Goal: Task Accomplishment & Management: Complete application form

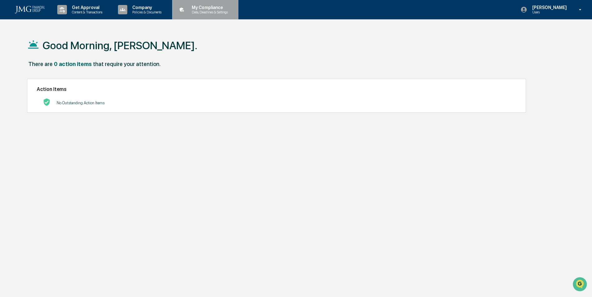
click at [229, 11] on p "Data, Deadlines & Settings" at bounding box center [209, 12] width 44 height 4
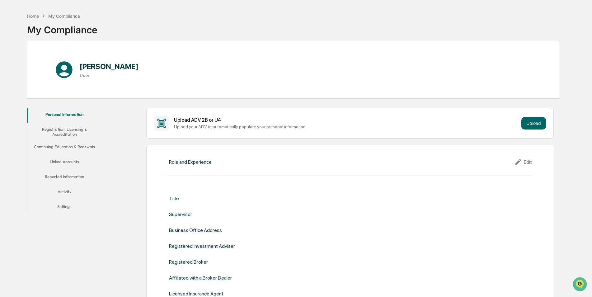
scroll to position [31, 0]
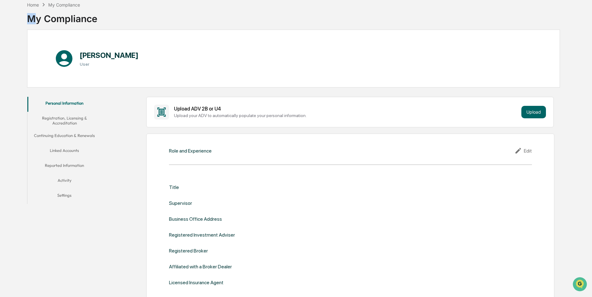
click at [32, 12] on div "My Compliance" at bounding box center [62, 16] width 70 height 16
drag, startPoint x: 32, startPoint y: 12, endPoint x: 32, endPoint y: 6, distance: 5.9
click at [32, 6] on div "Home" at bounding box center [33, 4] width 12 height 5
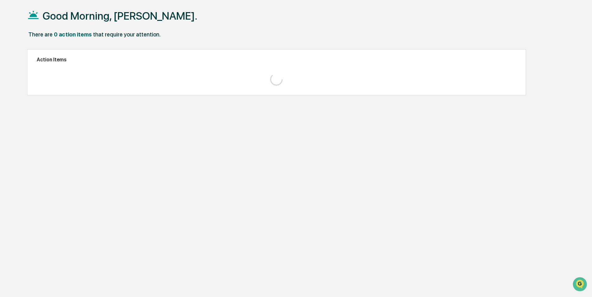
scroll to position [30, 0]
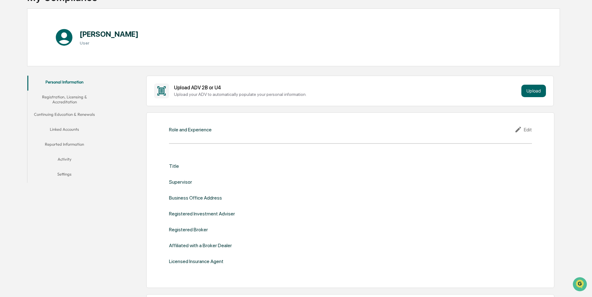
scroll to position [62, 0]
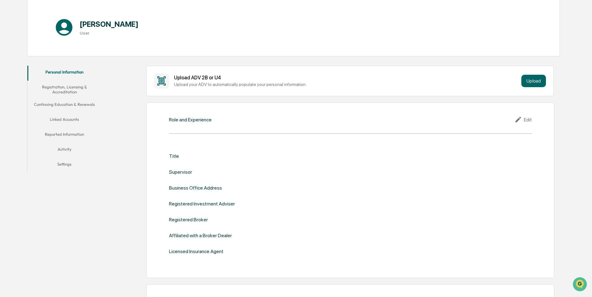
click at [64, 95] on button "Registration, Licensing & Accreditation" at bounding box center [64, 90] width 74 height 18
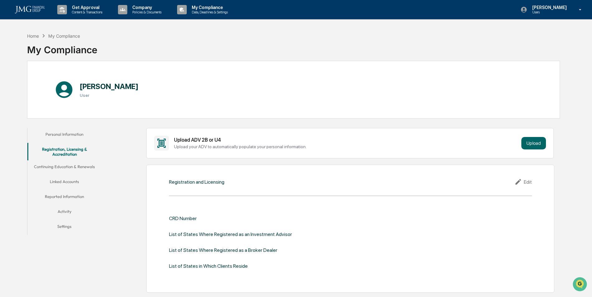
click at [53, 172] on button "Continuing Education & Renewals" at bounding box center [64, 167] width 74 height 15
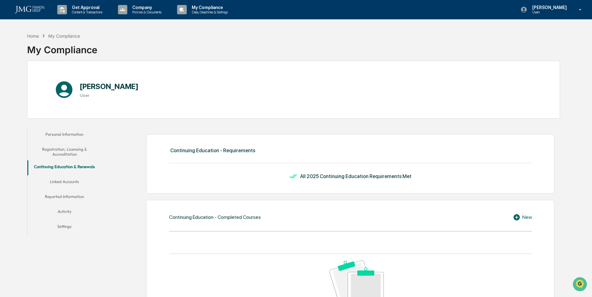
click at [63, 183] on button "Linked Accounts" at bounding box center [64, 182] width 74 height 15
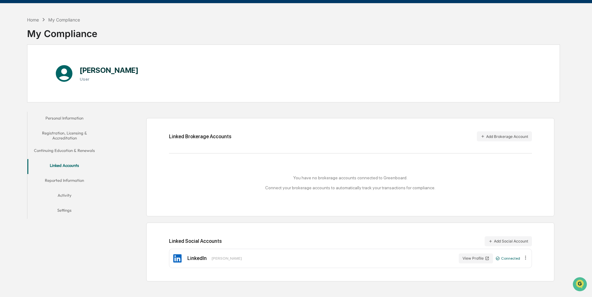
scroll to position [30, 0]
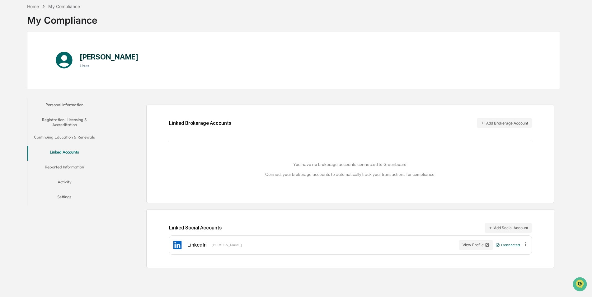
click at [68, 170] on button "Reported Information" at bounding box center [64, 168] width 74 height 15
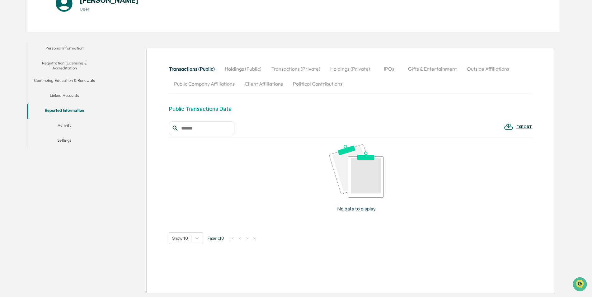
click at [69, 129] on button "Activity" at bounding box center [64, 126] width 74 height 15
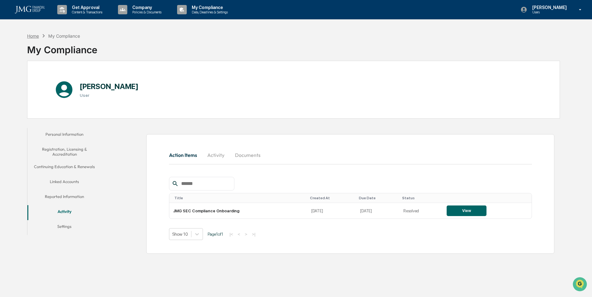
click at [30, 36] on div "Home" at bounding box center [33, 35] width 12 height 5
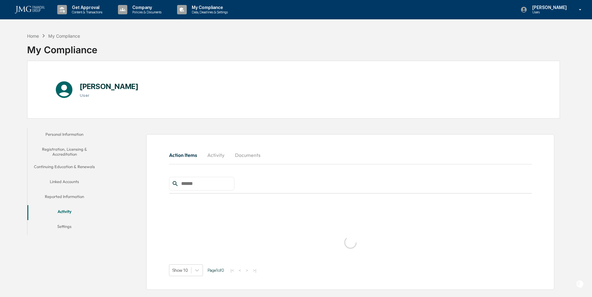
scroll to position [30, 0]
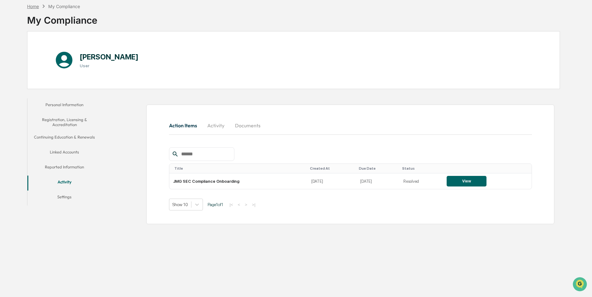
click at [30, 6] on div "Home" at bounding box center [33, 6] width 12 height 5
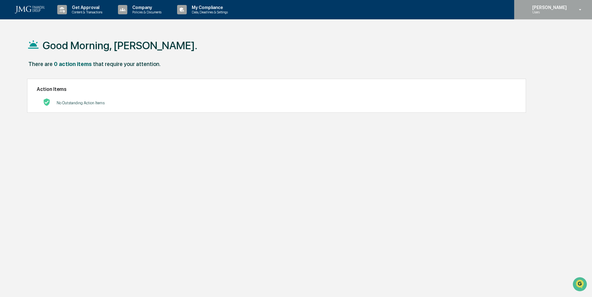
click at [569, 15] on div "[PERSON_NAME] Users" at bounding box center [554, 9] width 78 height 19
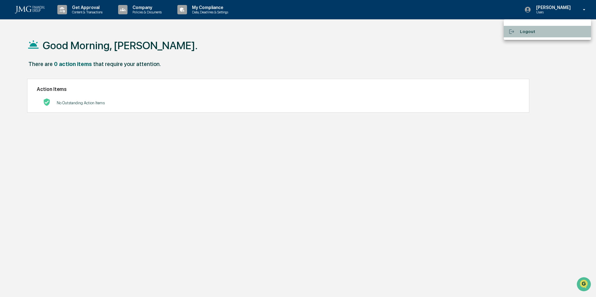
click at [522, 32] on li "Logout" at bounding box center [546, 32] width 87 height 12
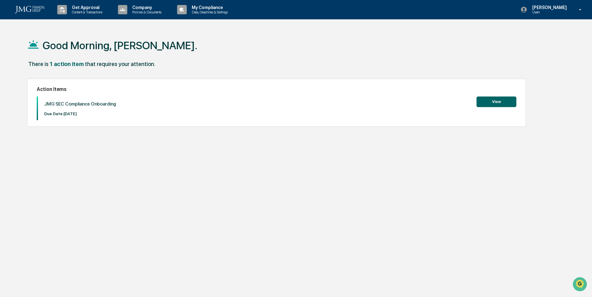
click at [494, 100] on button "View" at bounding box center [497, 102] width 40 height 11
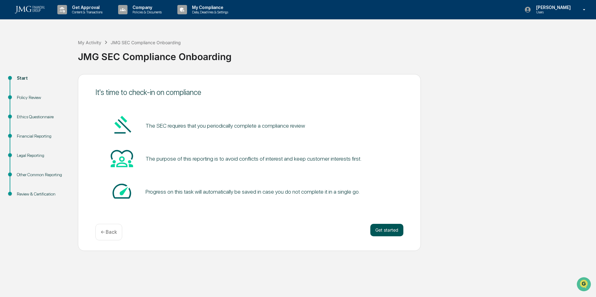
click at [380, 232] on button "Get started" at bounding box center [386, 230] width 33 height 12
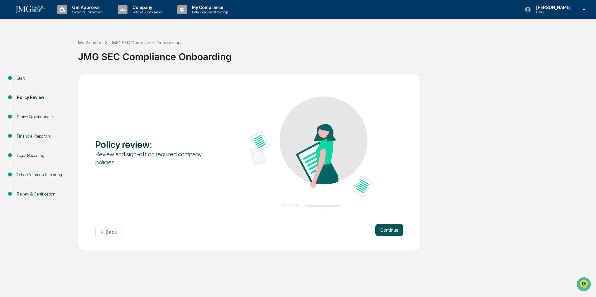
click at [381, 231] on button "Continue" at bounding box center [389, 230] width 28 height 12
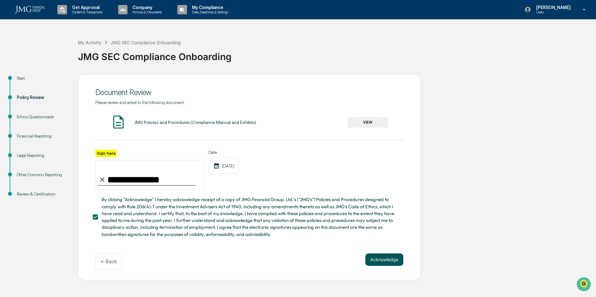
click at [389, 261] on button "Acknowledge" at bounding box center [384, 260] width 38 height 12
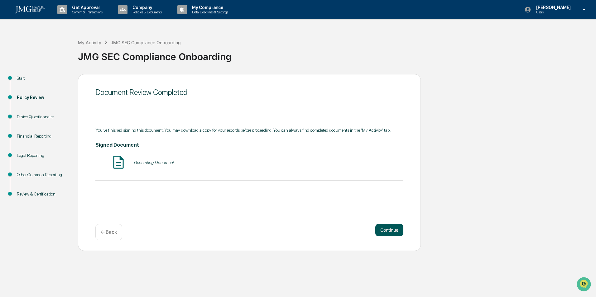
click at [391, 235] on button "Continue" at bounding box center [389, 230] width 28 height 12
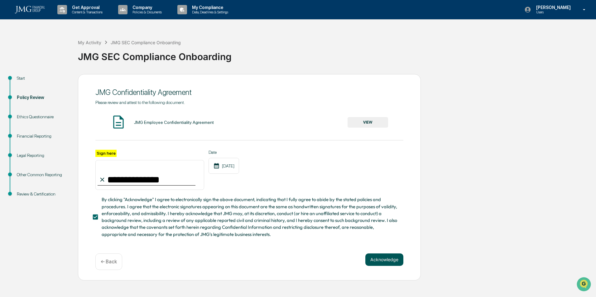
click at [394, 258] on button "Acknowledge" at bounding box center [384, 260] width 38 height 12
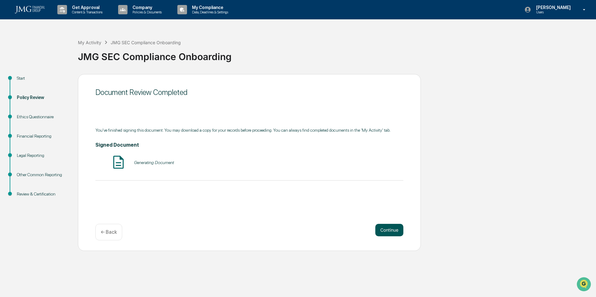
click at [389, 226] on button "Continue" at bounding box center [389, 230] width 28 height 12
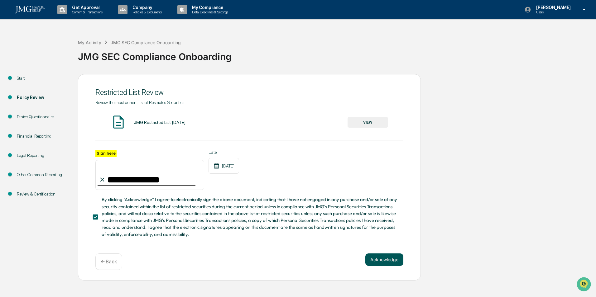
click at [393, 259] on button "Acknowledge" at bounding box center [384, 260] width 38 height 12
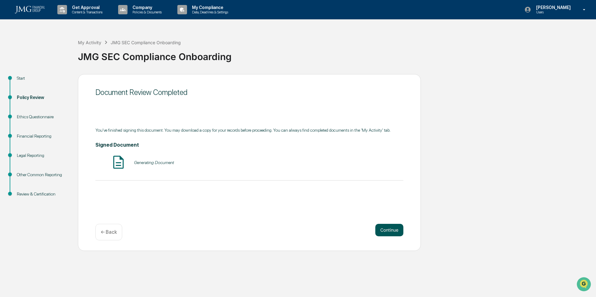
click at [384, 231] on button "Continue" at bounding box center [389, 230] width 28 height 12
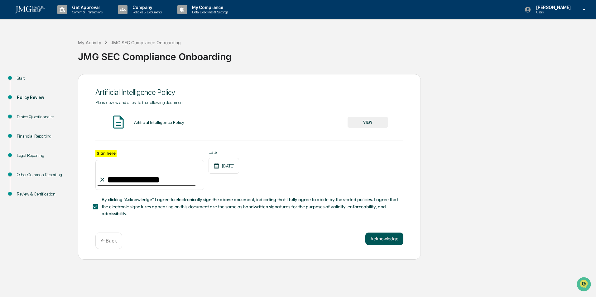
click at [390, 245] on button "Acknowledge" at bounding box center [384, 239] width 38 height 12
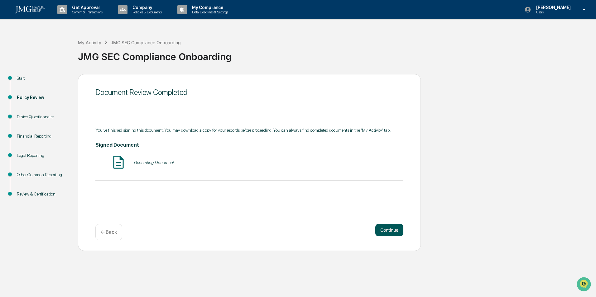
click at [394, 232] on button "Continue" at bounding box center [389, 230] width 28 height 12
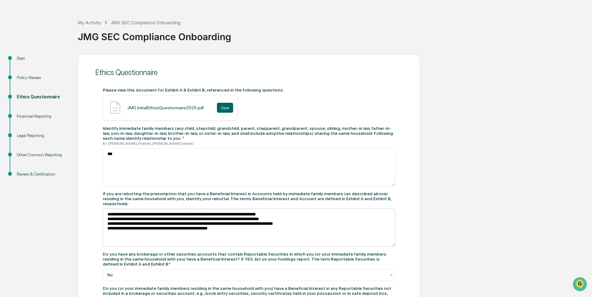
scroll to position [31, 0]
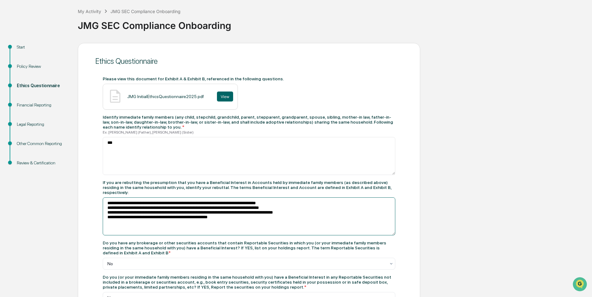
drag, startPoint x: 232, startPoint y: 215, endPoint x: 88, endPoint y: 192, distance: 146.0
click at [85, 193] on div "Ethics Questionnaire Please view this document for Exhibit A & Exhibit B, refer…" at bounding box center [249, 297] width 343 height 509
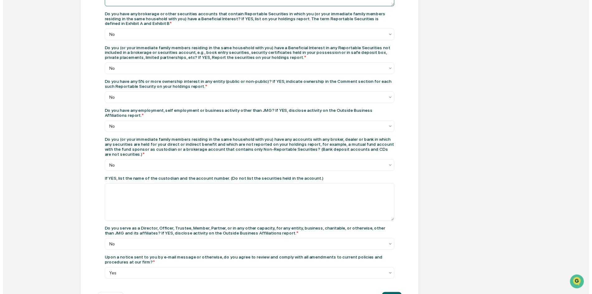
scroll to position [265, 0]
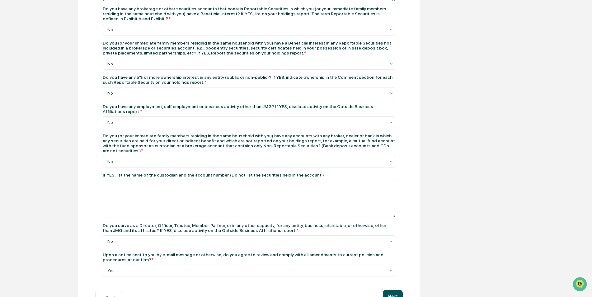
type textarea "***"
click at [398, 290] on button "Next" at bounding box center [393, 296] width 20 height 12
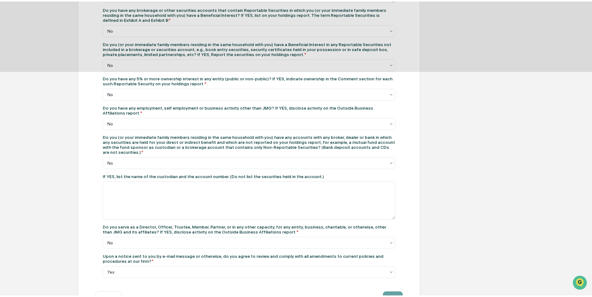
scroll to position [0, 0]
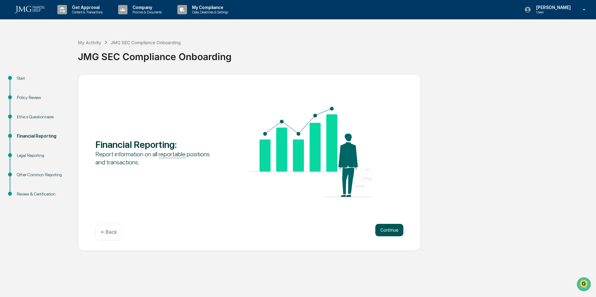
click at [382, 231] on button "Continue" at bounding box center [389, 230] width 28 height 12
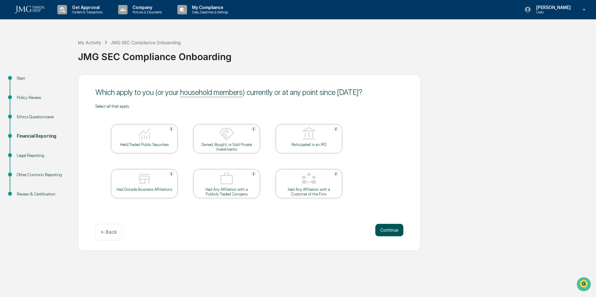
click at [383, 231] on button "Continue" at bounding box center [389, 230] width 28 height 12
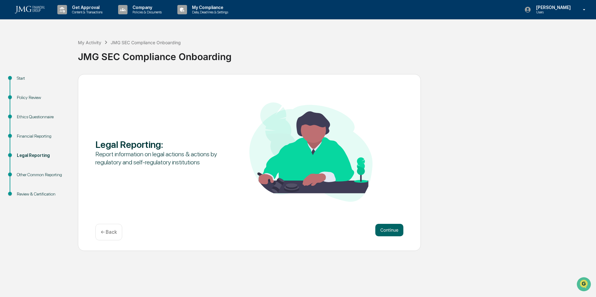
click at [383, 231] on button "Continue" at bounding box center [389, 230] width 28 height 12
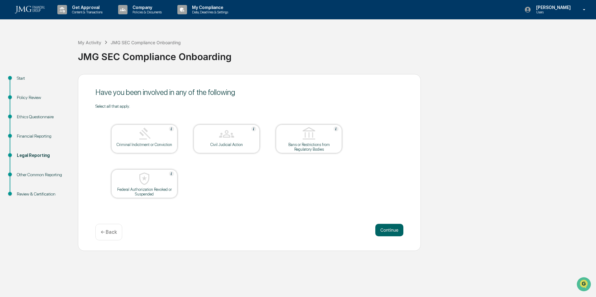
click at [383, 231] on button "Continue" at bounding box center [389, 230] width 28 height 12
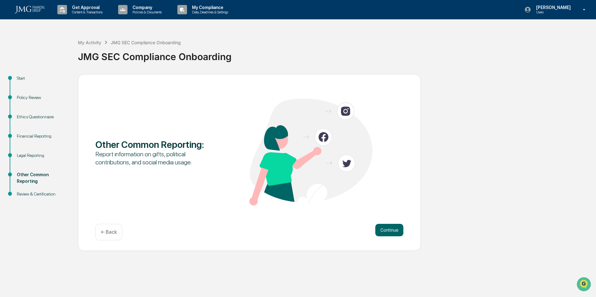
click at [383, 231] on button "Continue" at bounding box center [389, 230] width 28 height 12
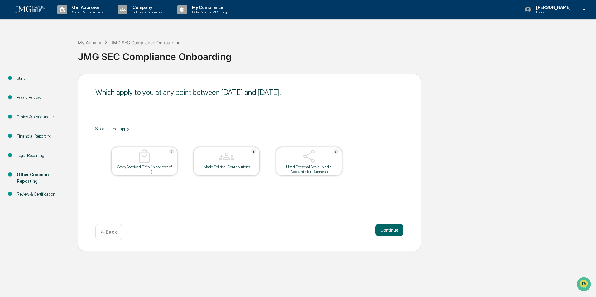
click at [383, 231] on button "Continue" at bounding box center [389, 230] width 28 height 12
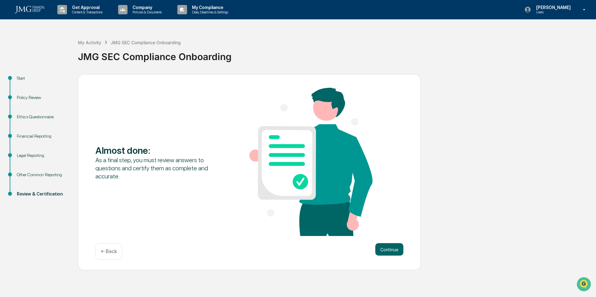
click at [36, 135] on div "Financial Reporting" at bounding box center [42, 136] width 51 height 7
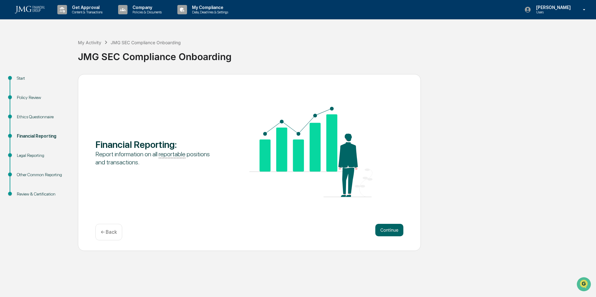
click at [37, 119] on div "Ethics Questionnaire" at bounding box center [42, 117] width 51 height 7
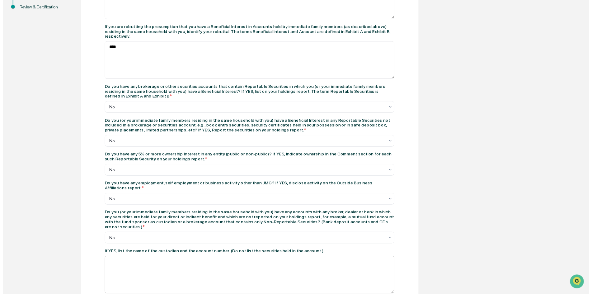
scroll to position [265, 0]
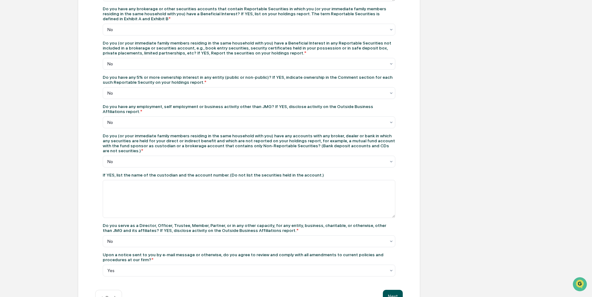
click at [395, 290] on button "Next" at bounding box center [393, 296] width 20 height 12
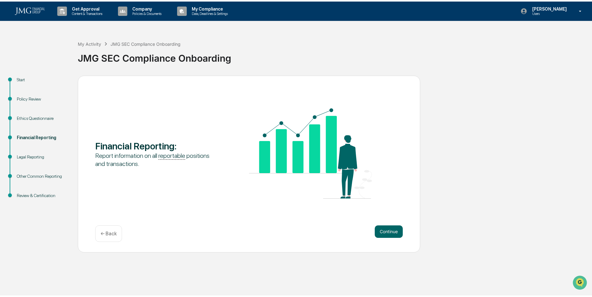
scroll to position [0, 0]
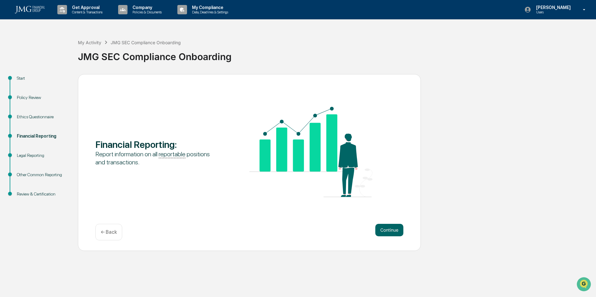
click at [42, 197] on div "Review & Certification" at bounding box center [42, 194] width 51 height 7
click at [44, 194] on div "Review & Certification" at bounding box center [42, 194] width 51 height 7
click at [386, 230] on button "Continue" at bounding box center [389, 230] width 28 height 12
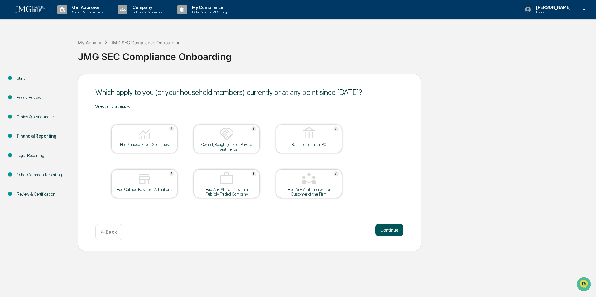
click at [383, 235] on button "Continue" at bounding box center [389, 230] width 28 height 12
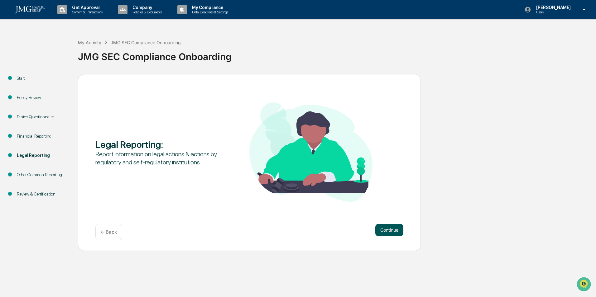
click at [384, 231] on button "Continue" at bounding box center [389, 230] width 28 height 12
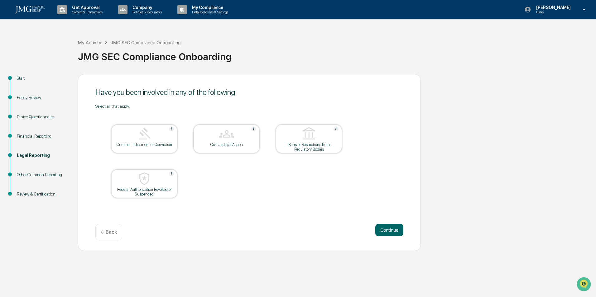
click at [384, 232] on button "Continue" at bounding box center [389, 230] width 28 height 12
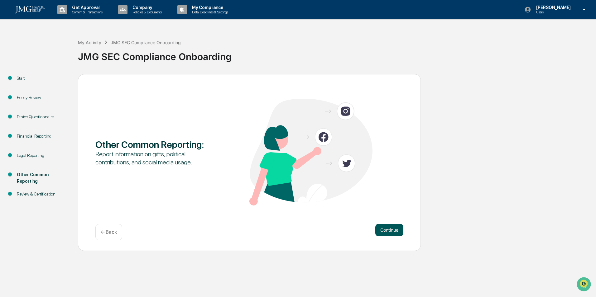
click at [384, 231] on button "Continue" at bounding box center [389, 230] width 28 height 12
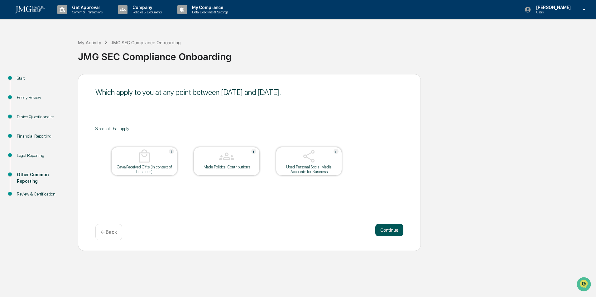
click at [384, 230] on button "Continue" at bounding box center [389, 230] width 28 height 12
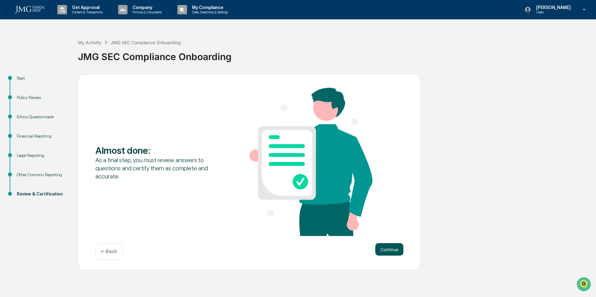
click at [390, 251] on button "Continue" at bounding box center [389, 249] width 28 height 12
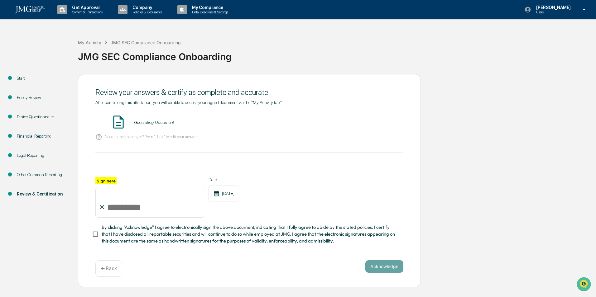
click at [122, 203] on input "Sign here" at bounding box center [149, 203] width 109 height 30
type input "**********"
click at [103, 238] on label "By clicking "Acknowledge" I agree to electronically sign the above document, in…" at bounding box center [245, 234] width 306 height 21
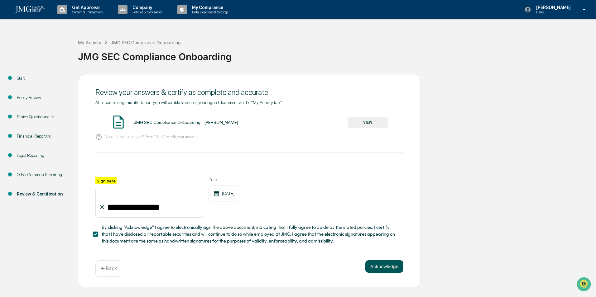
click at [372, 271] on button "Acknowledge" at bounding box center [384, 266] width 38 height 12
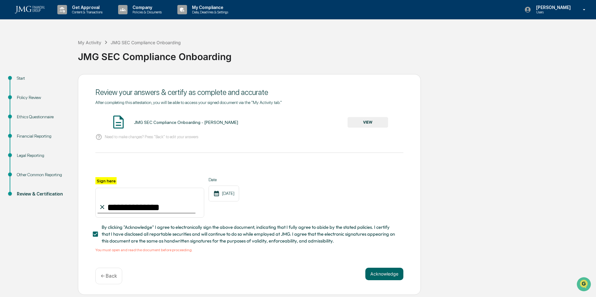
click at [367, 127] on button "VIEW" at bounding box center [367, 122] width 40 height 11
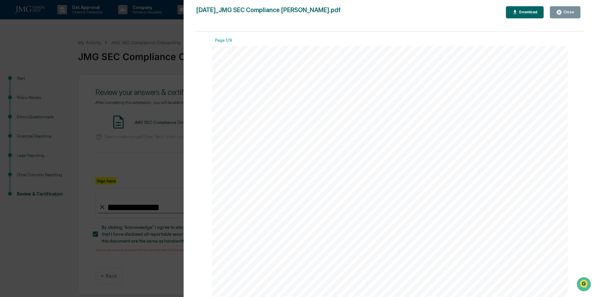
click at [573, 15] on div "Close" at bounding box center [565, 12] width 18 height 6
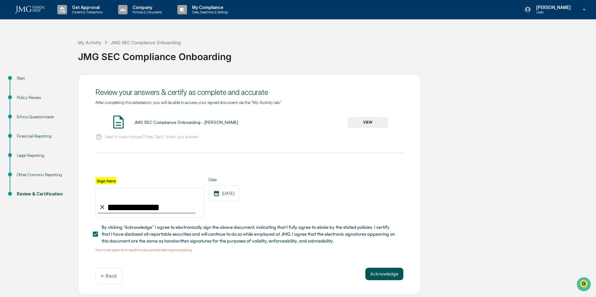
click at [397, 277] on button "Acknowledge" at bounding box center [384, 274] width 38 height 12
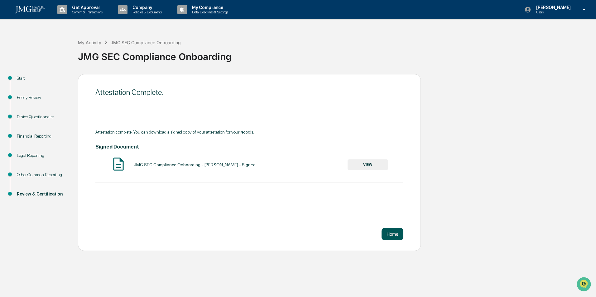
click at [402, 230] on button "Home" at bounding box center [392, 234] width 22 height 12
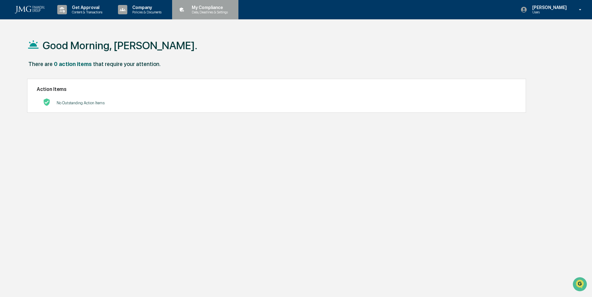
click at [226, 16] on div "My Compliance Data, Deadlines & Settings" at bounding box center [205, 9] width 60 height 19
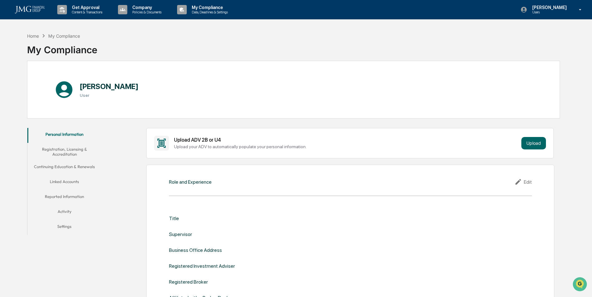
click at [59, 209] on button "Activity" at bounding box center [64, 212] width 74 height 15
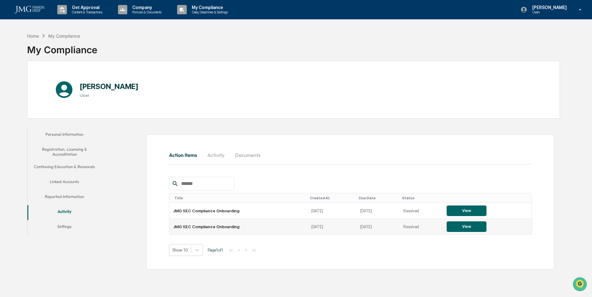
click at [455, 228] on button "View" at bounding box center [467, 226] width 40 height 11
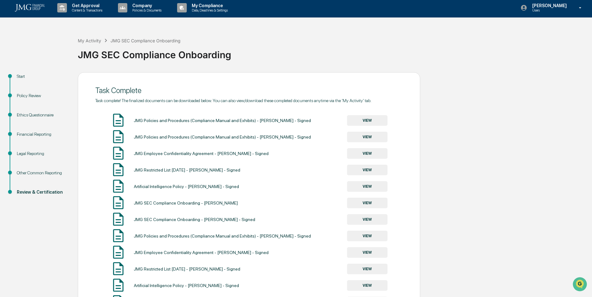
scroll to position [54, 0]
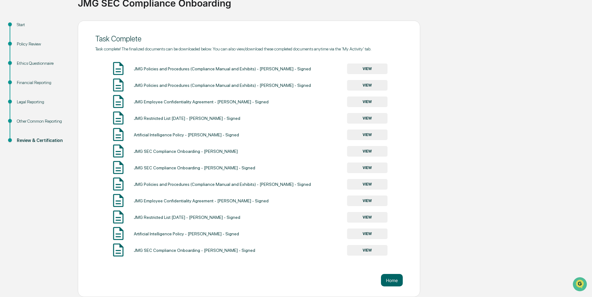
click at [373, 250] on button "VIEW" at bounding box center [367, 250] width 40 height 11
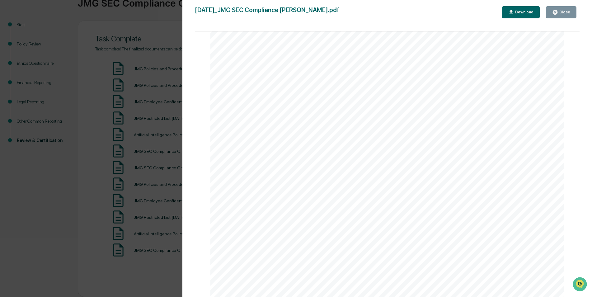
scroll to position [249, 0]
click at [565, 11] on div "Close" at bounding box center [564, 12] width 12 height 4
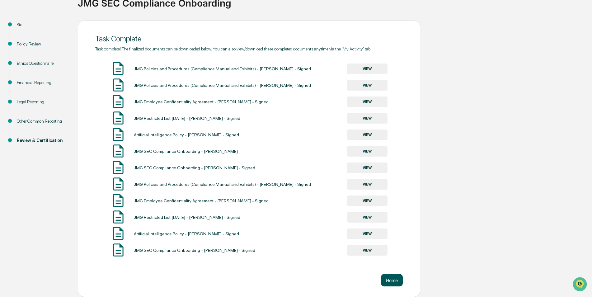
click at [383, 283] on button "Home" at bounding box center [392, 280] width 22 height 12
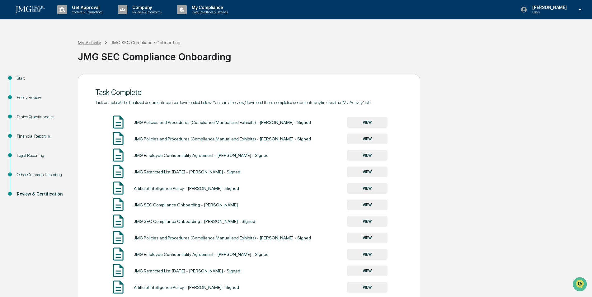
click at [85, 40] on div "My Activity" at bounding box center [89, 42] width 23 height 5
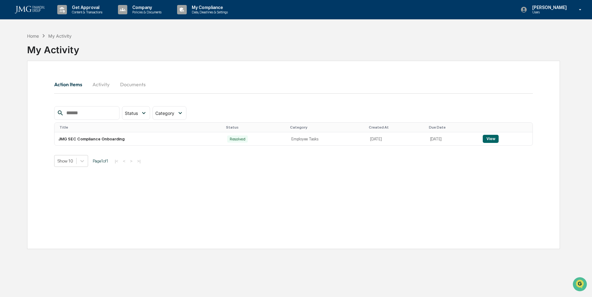
click at [505, 257] on div "Home My Activity My Activity Action Items Activity Documents Status Select/Dese…" at bounding box center [294, 178] width 552 height 297
